Goal: Book appointment/travel/reservation

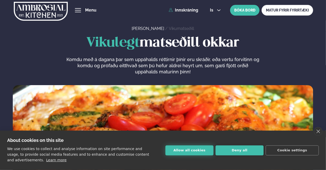
click at [189, 152] on button "Allow all cookies" at bounding box center [189, 150] width 48 height 10
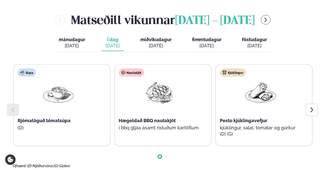
scroll to position [230, 0]
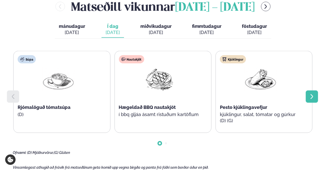
click at [315, 98] on icon at bounding box center [312, 97] width 6 height 6
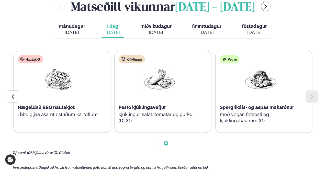
click at [315, 98] on icon at bounding box center [312, 97] width 6 height 6
click at [10, 97] on icon at bounding box center [13, 97] width 6 height 6
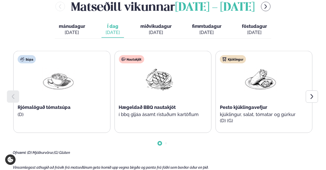
click at [10, 97] on icon at bounding box center [13, 97] width 6 height 6
click at [200, 30] on div "[DATE]" at bounding box center [207, 32] width 30 height 6
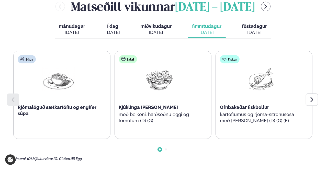
click at [245, 26] on span "föstudagur" at bounding box center [254, 26] width 25 height 5
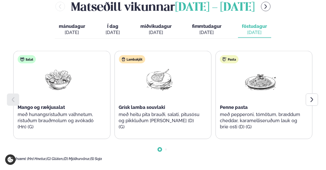
click at [228, 28] on div "mánudagur mán. [DATE] Í dag Í d. [DATE] miðvikudagur mið. [DATE] fimmtudagur fi…" at bounding box center [163, 30] width 216 height 18
click at [196, 29] on span "fimmtudagur" at bounding box center [207, 26] width 30 height 5
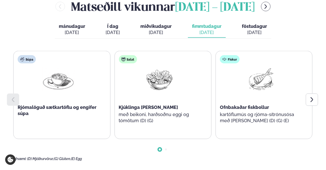
click at [161, 30] on div "[DATE]" at bounding box center [155, 32] width 31 height 6
